Goal: Obtain resource: Download file/media

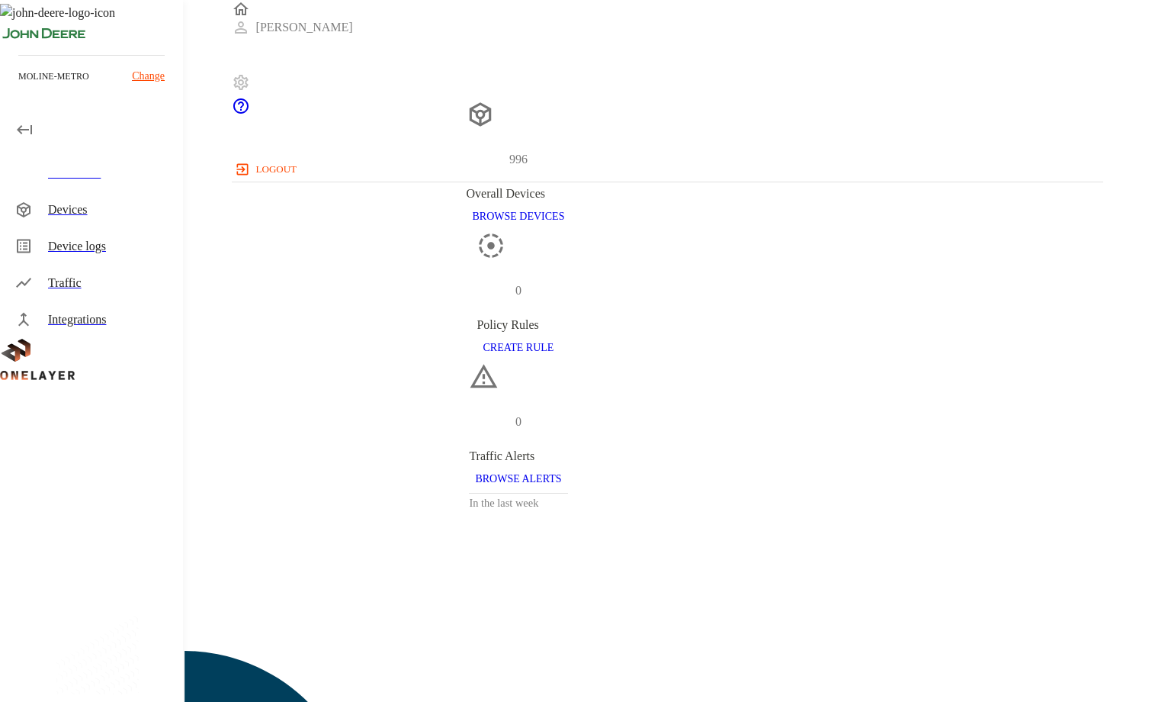
click at [76, 210] on div "Devices" at bounding box center [109, 210] width 123 height 18
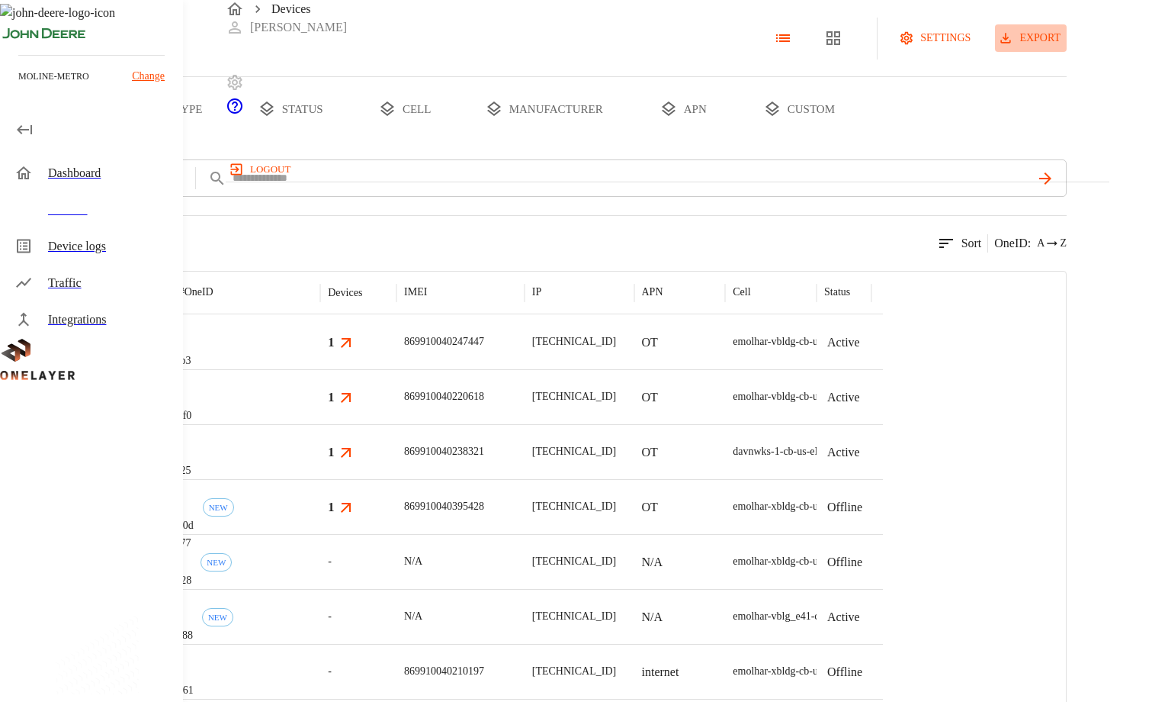
click at [1067, 53] on button "export" at bounding box center [1031, 38] width 72 height 28
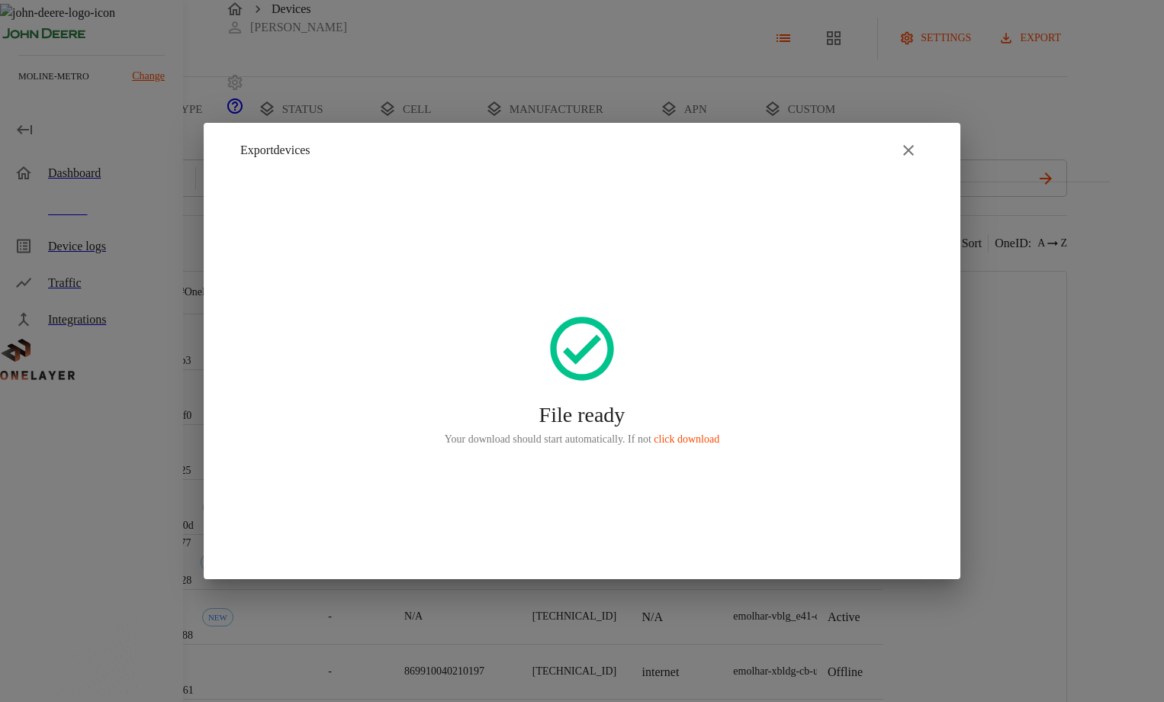
drag, startPoint x: 905, startPoint y: 150, endPoint x: 916, endPoint y: 149, distance: 10.8
click at [905, 150] on icon "button" at bounding box center [908, 150] width 18 height 18
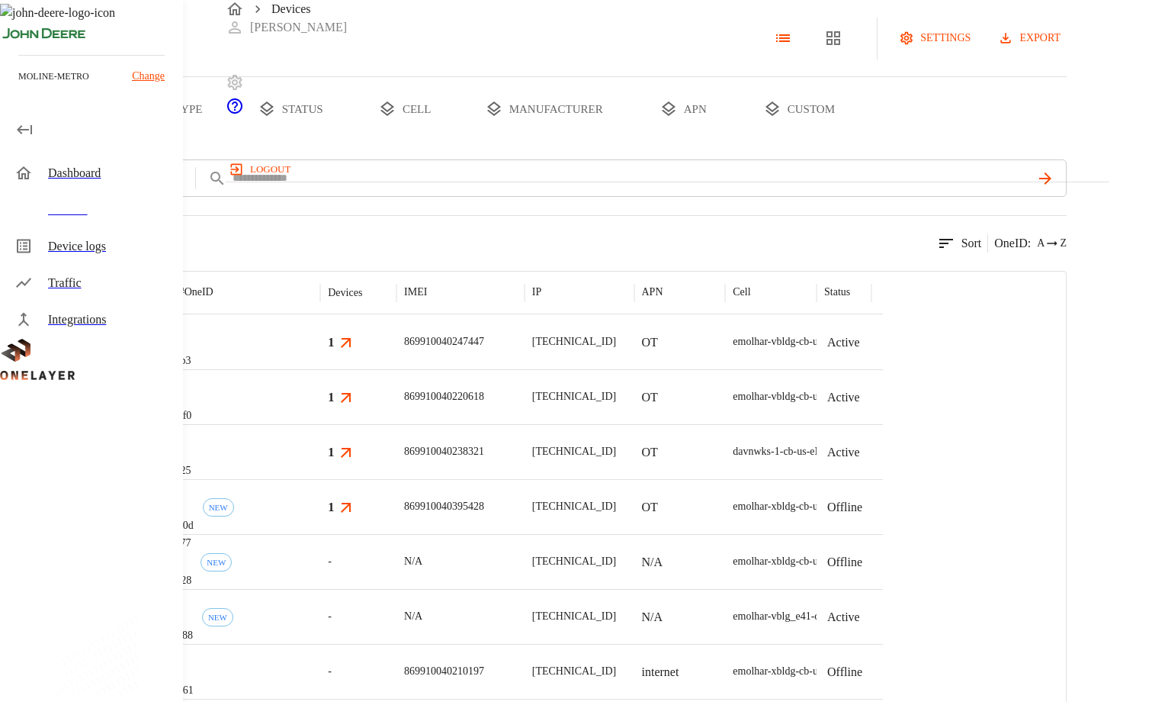
click at [238, 18] on icon "breadcrumb" at bounding box center [235, 9] width 18 height 18
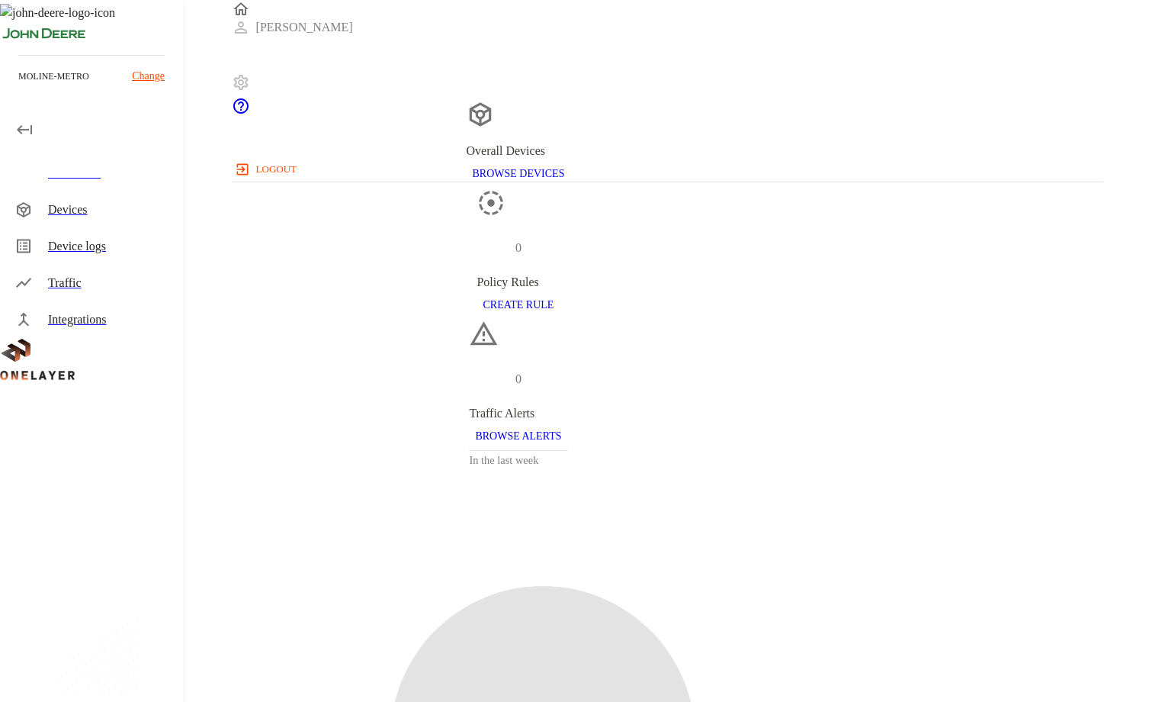
click at [152, 78] on p "Change" at bounding box center [148, 76] width 33 height 16
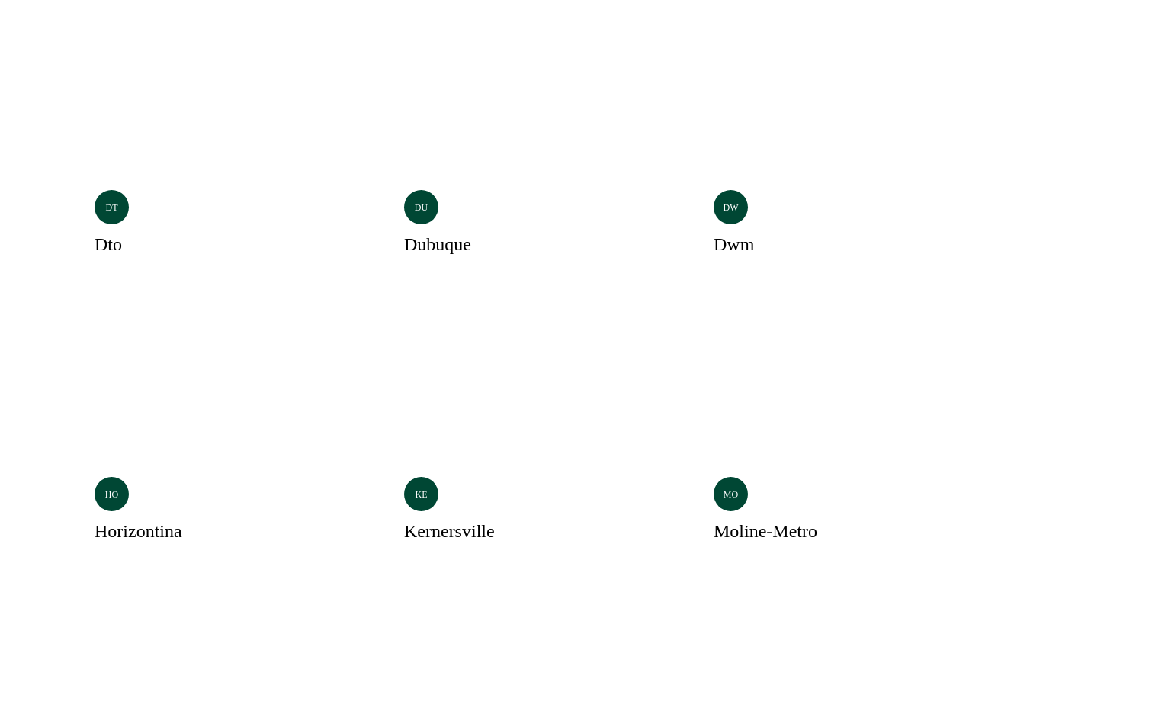
scroll to position [153, 0]
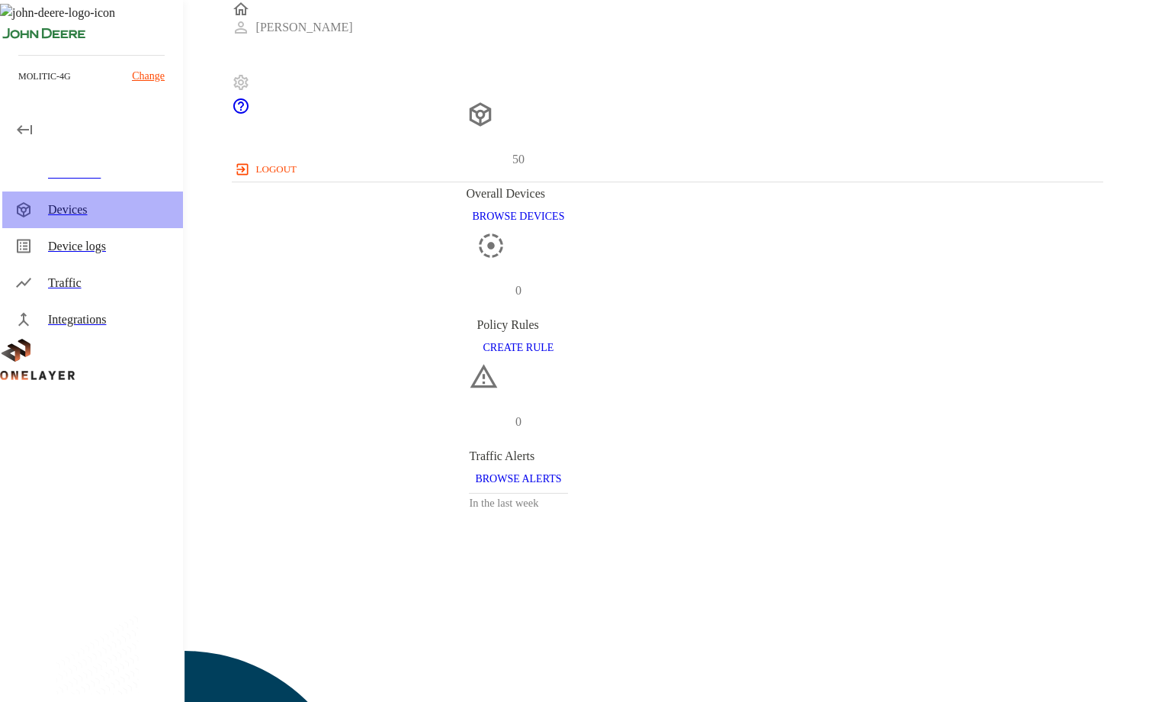
click at [57, 198] on div "Devices" at bounding box center [92, 209] width 181 height 37
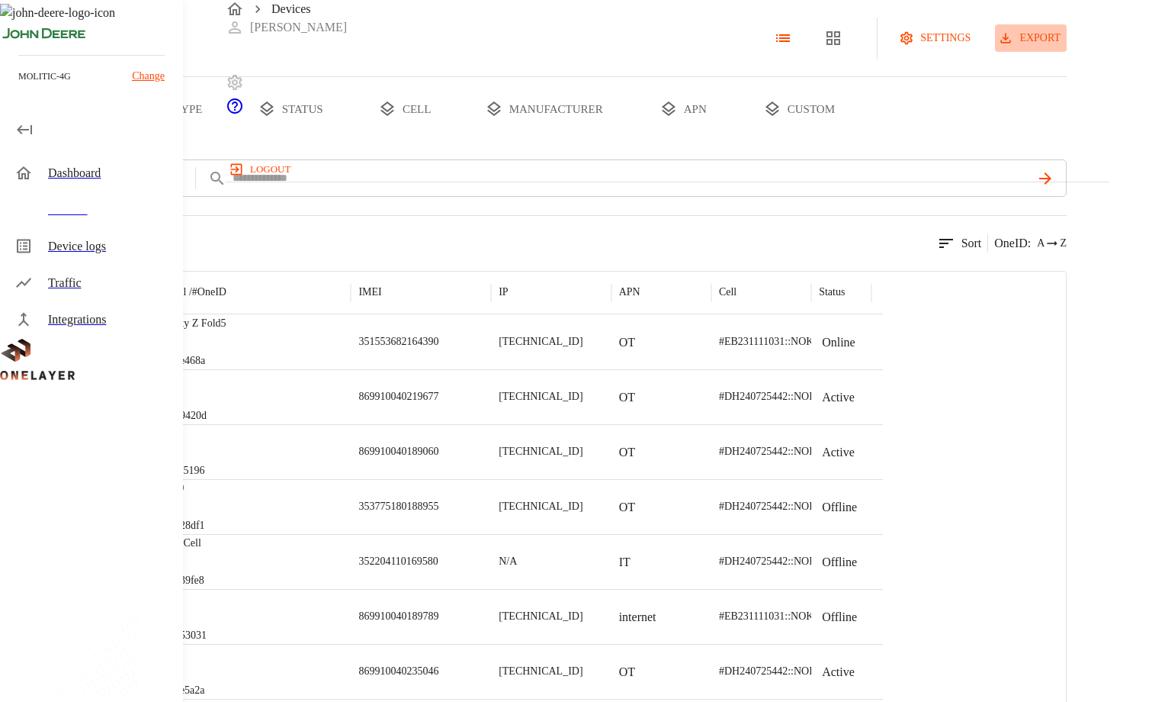
click at [1067, 53] on button "export" at bounding box center [1031, 38] width 72 height 28
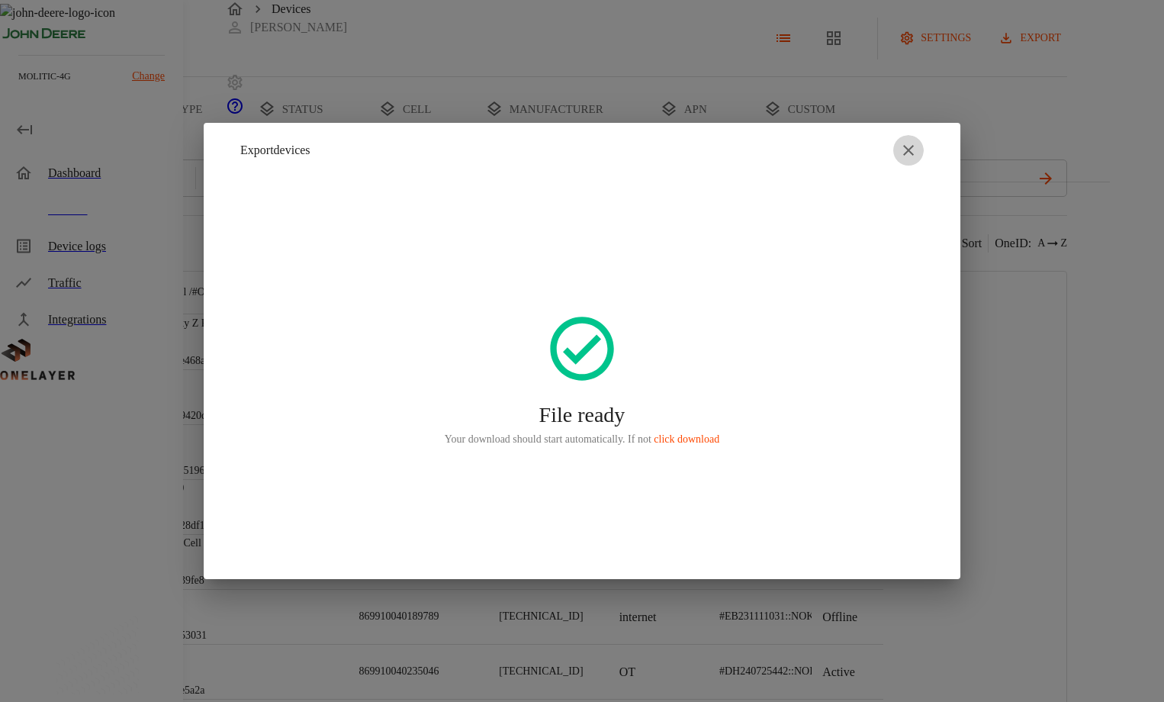
drag, startPoint x: 910, startPoint y: 146, endPoint x: 930, endPoint y: 141, distance: 21.1
click at [910, 146] on icon "button" at bounding box center [908, 150] width 18 height 18
